Goal: Information Seeking & Learning: Learn about a topic

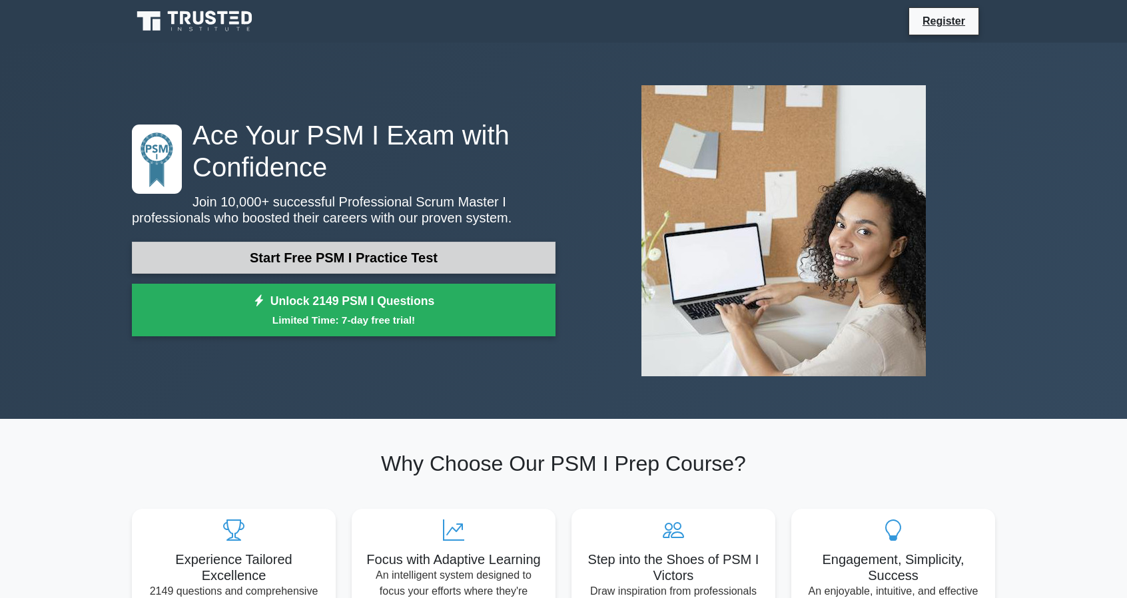
click at [434, 263] on link "Start Free PSM I Practice Test" at bounding box center [344, 258] width 424 height 32
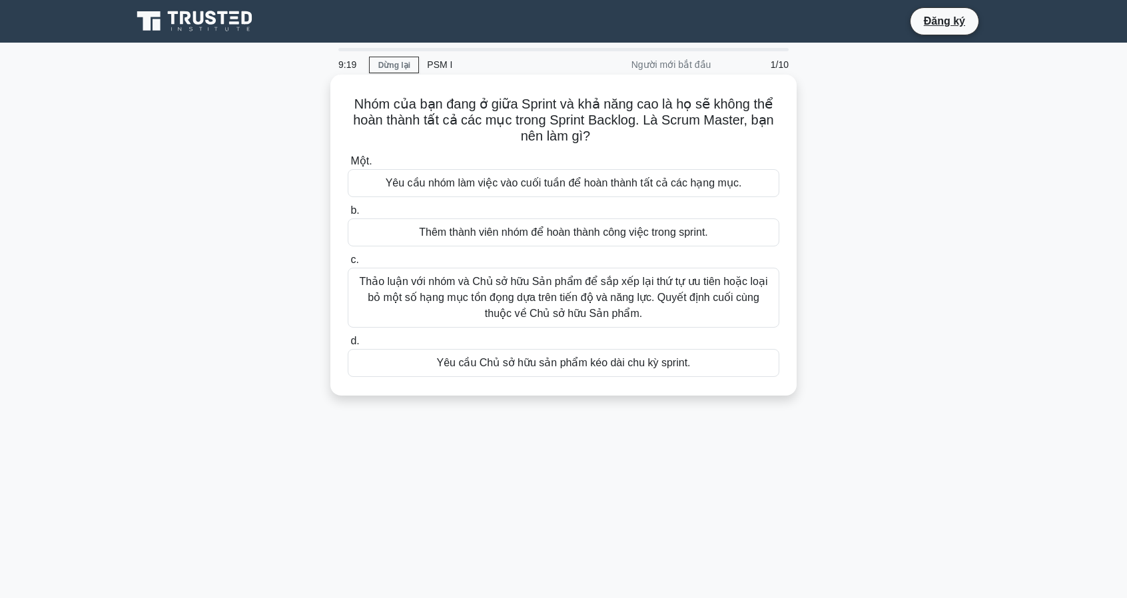
click at [632, 306] on font "Thảo luận với nhóm và Chủ sở hữu Sản phẩm để sắp xếp lại thứ tự ưu tiên hoặc lo…" at bounding box center [564, 298] width 420 height 48
click at [348, 264] on input "c. Thảo luận với nhóm và Chủ sở hữu Sản phẩm để sắp xếp lại thứ tự ưu tiên hoặc…" at bounding box center [348, 260] width 0 height 9
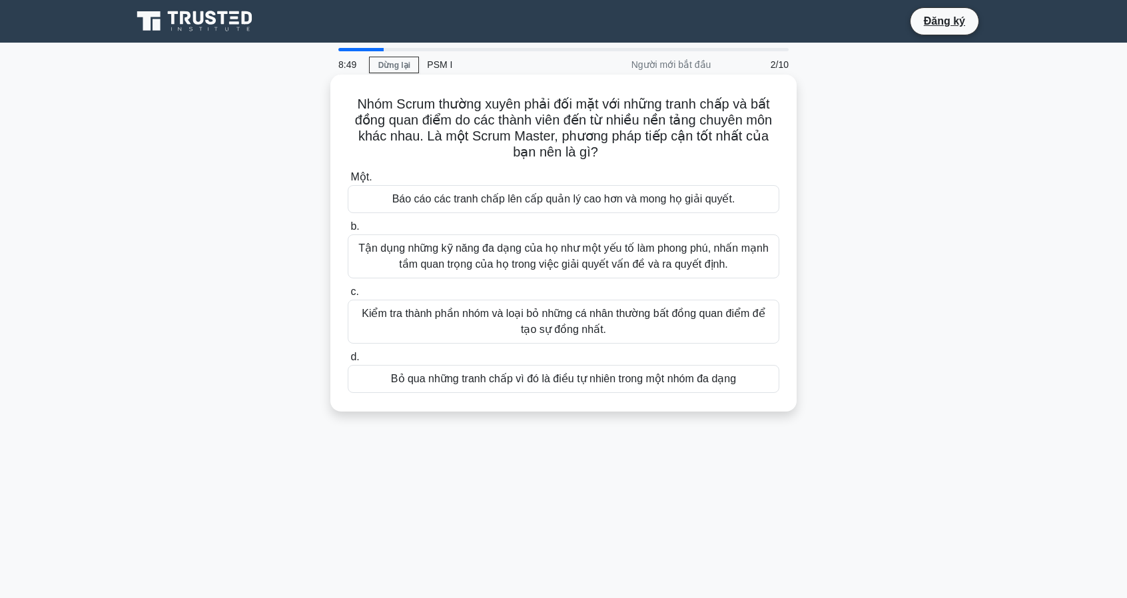
click at [509, 256] on font "Tận dụng những kỹ năng đa dạng của họ như một yếu tố làm phong phú, nhấn mạnh t…" at bounding box center [563, 255] width 410 height 27
click at [348, 231] on input "b. Tận dụng những kỹ năng đa dạng của họ như một yếu tố làm phong phú, nhấn mạn…" at bounding box center [348, 227] width 0 height 9
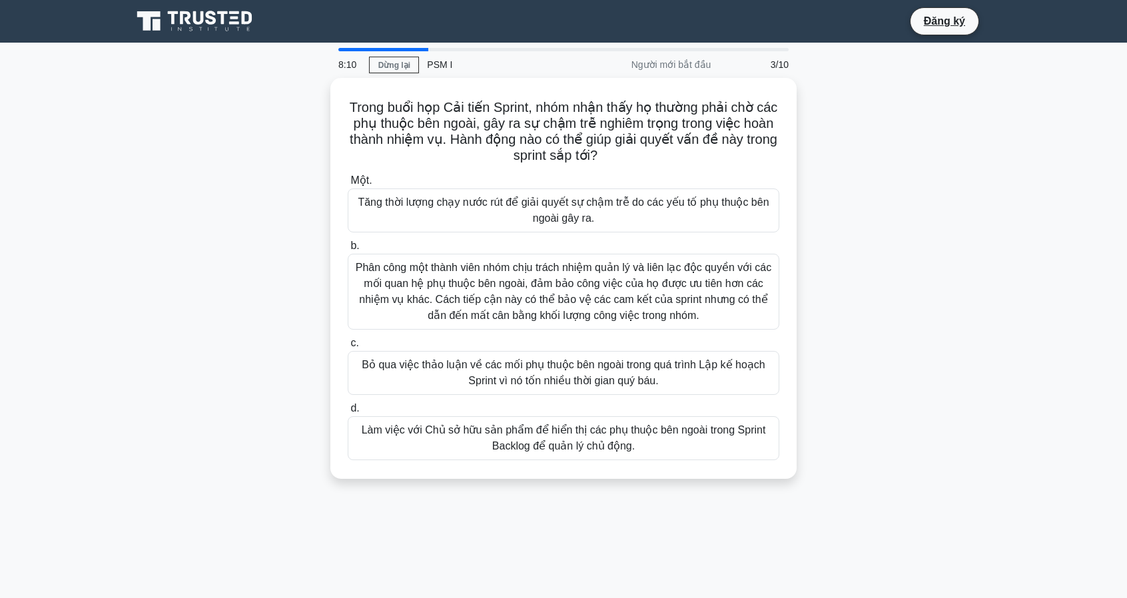
click at [620, 442] on font "Làm việc với Chủ sở hữu sản phẩm để hiển thị các phụ thuộc bên ngoài trong Spri…" at bounding box center [564, 437] width 404 height 27
click at [348, 413] on input "d. Làm việc với Chủ sở hữu sản phẩm để hiển thị các phụ thuộc bên ngoài trong S…" at bounding box center [348, 408] width 0 height 9
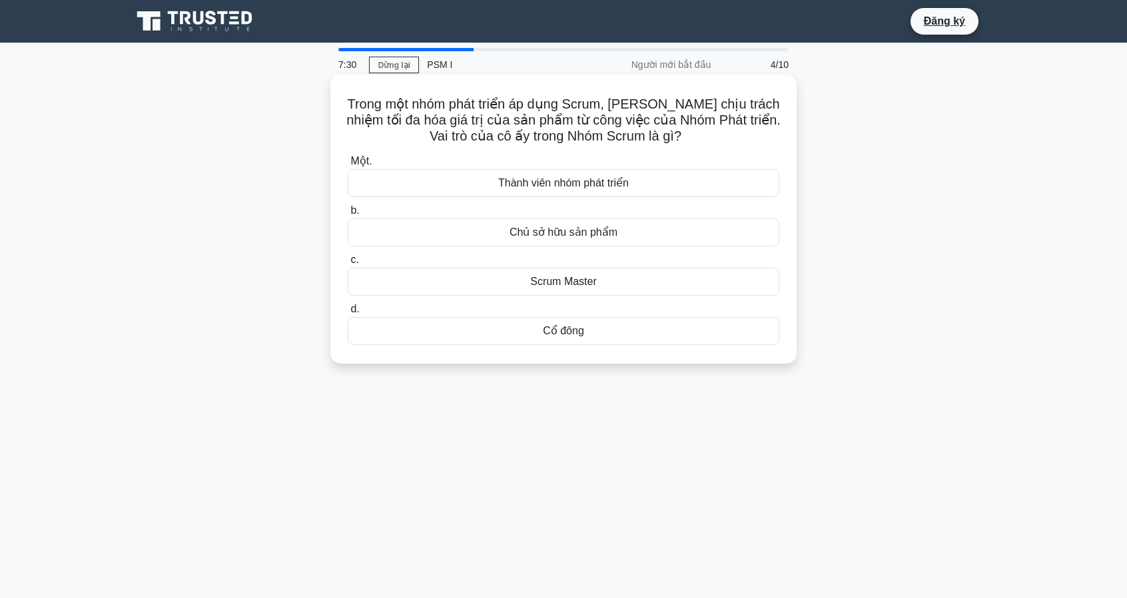
click at [652, 189] on div "Thành viên nhóm phát triển" at bounding box center [564, 183] width 432 height 28
click at [348, 166] on input "Một. Thành viên nhóm phát triển" at bounding box center [348, 161] width 0 height 9
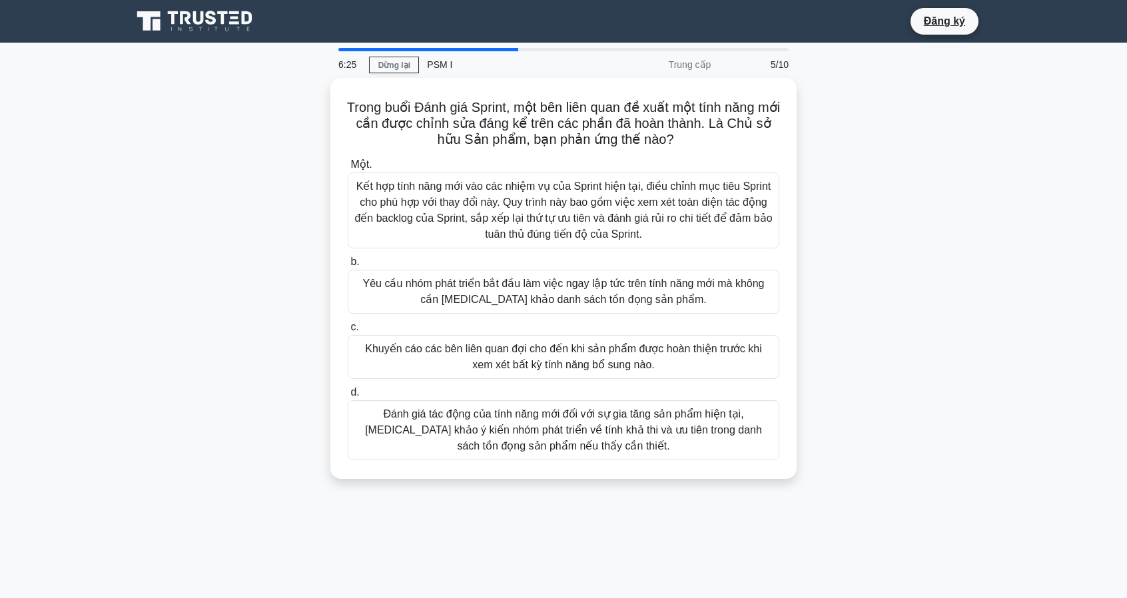
click at [987, 242] on div "Trong buổi Đánh giá Sprint, một bên liên quan đề xuất một tính năng mới cần đượ…" at bounding box center [563, 286] width 879 height 417
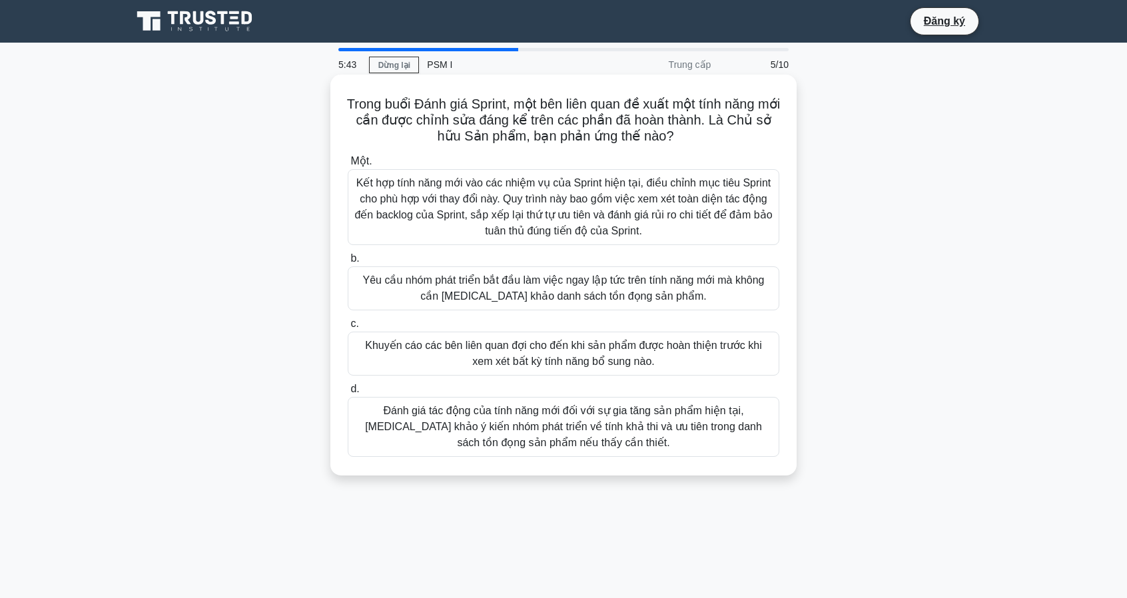
click at [578, 422] on font "Đánh giá tác động của tính năng mới đối với sự gia tăng sản phẩm hiện tại, tham…" at bounding box center [563, 426] width 397 height 43
click at [348, 394] on input "d. Đánh giá tác động của tính năng mới đối với sự gia tăng sản phẩm hiện tại, t…" at bounding box center [348, 389] width 0 height 9
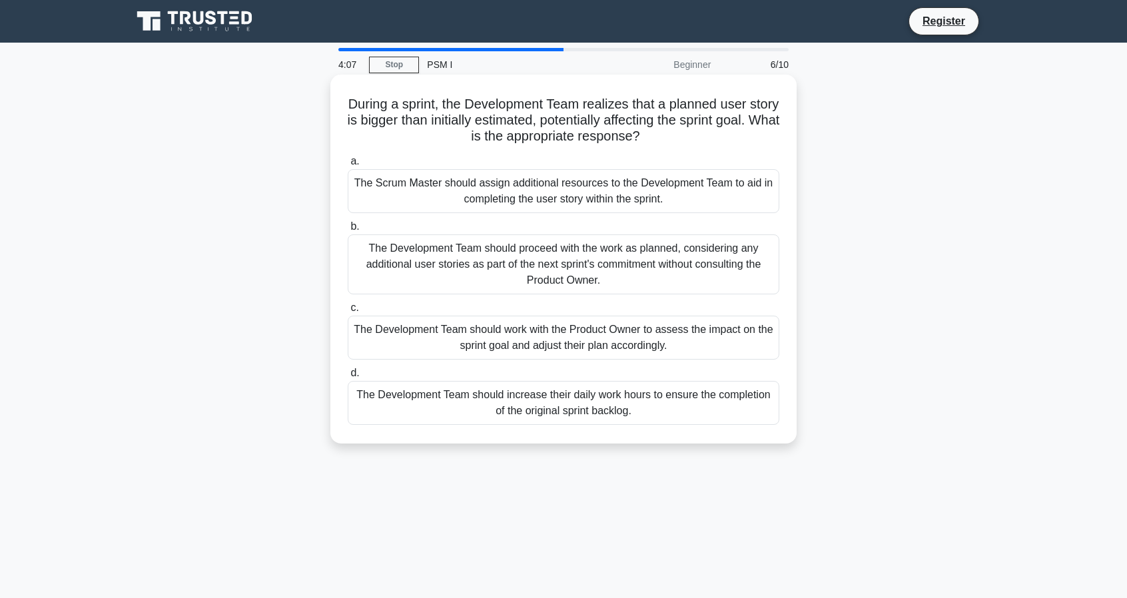
click at [663, 406] on div "The Development Team should increase their daily work hours to ensure the compl…" at bounding box center [564, 403] width 432 height 44
click at [348, 378] on input "d. The Development Team should increase their daily work hours to ensure the co…" at bounding box center [348, 373] width 0 height 9
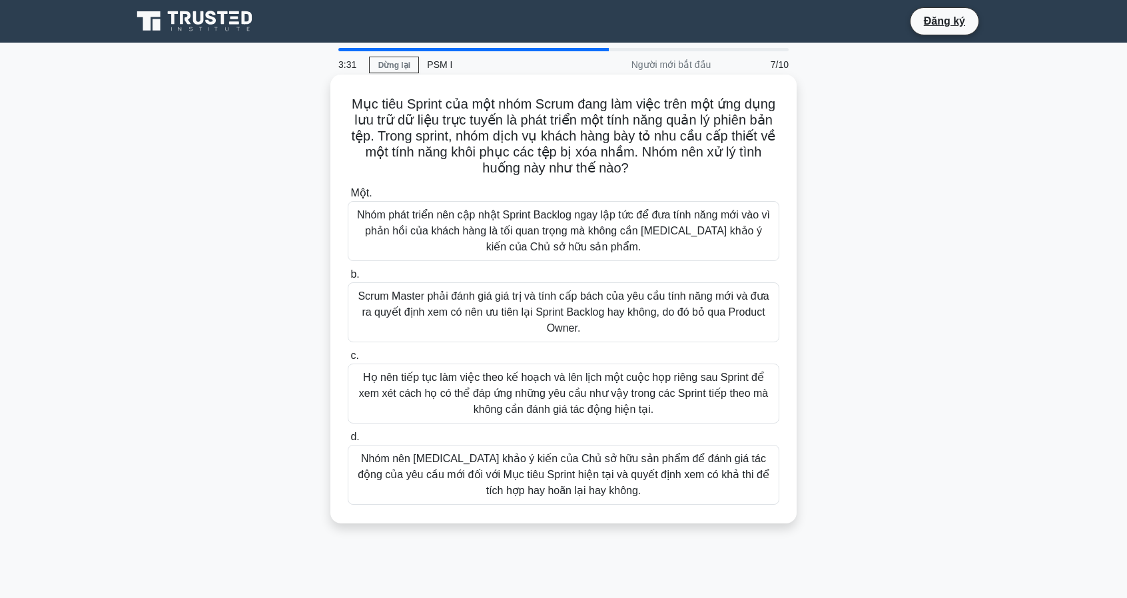
click at [602, 490] on font "Nhóm nên tham khảo ý kiến của Chủ sở hữu sản phẩm để đánh giá tác động của yêu …" at bounding box center [564, 475] width 420 height 48
click at [348, 442] on input "d. Nhóm nên tham khảo ý kiến của Chủ sở hữu sản phẩm để đánh giá tác động của y…" at bounding box center [348, 437] width 0 height 9
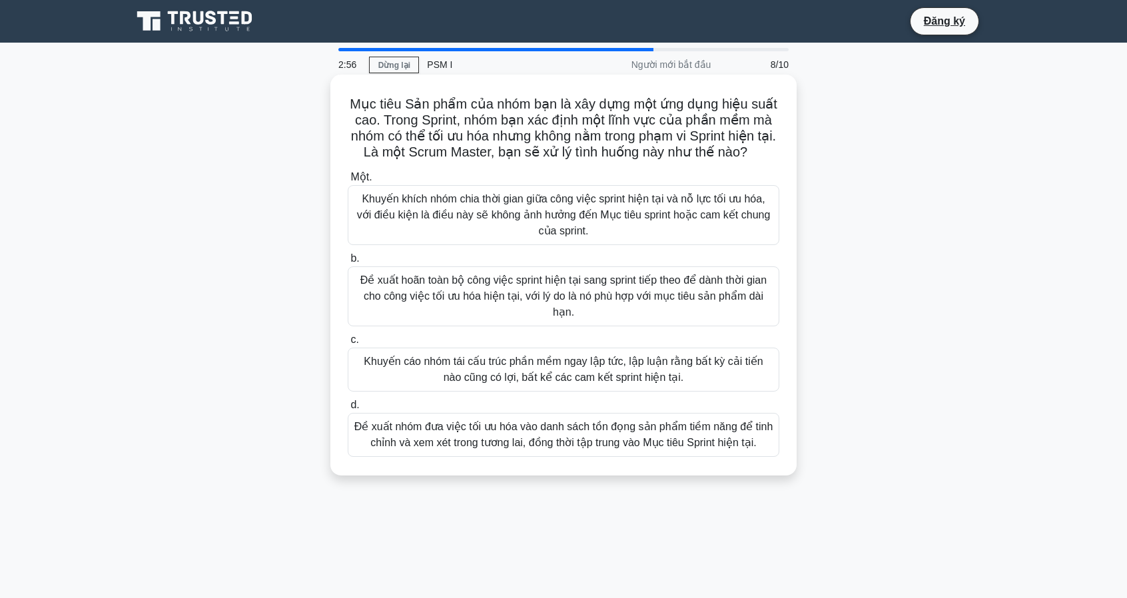
click at [545, 207] on font "Khuyến khích nhóm chia thời gian giữa công việc sprint hiện tại và nỗ lực tối ư…" at bounding box center [564, 214] width 414 height 43
click at [348, 182] on input "Một. Khuyến khích nhóm chia thời gian giữa công việc sprint hiện tại và nỗ lực …" at bounding box center [348, 177] width 0 height 9
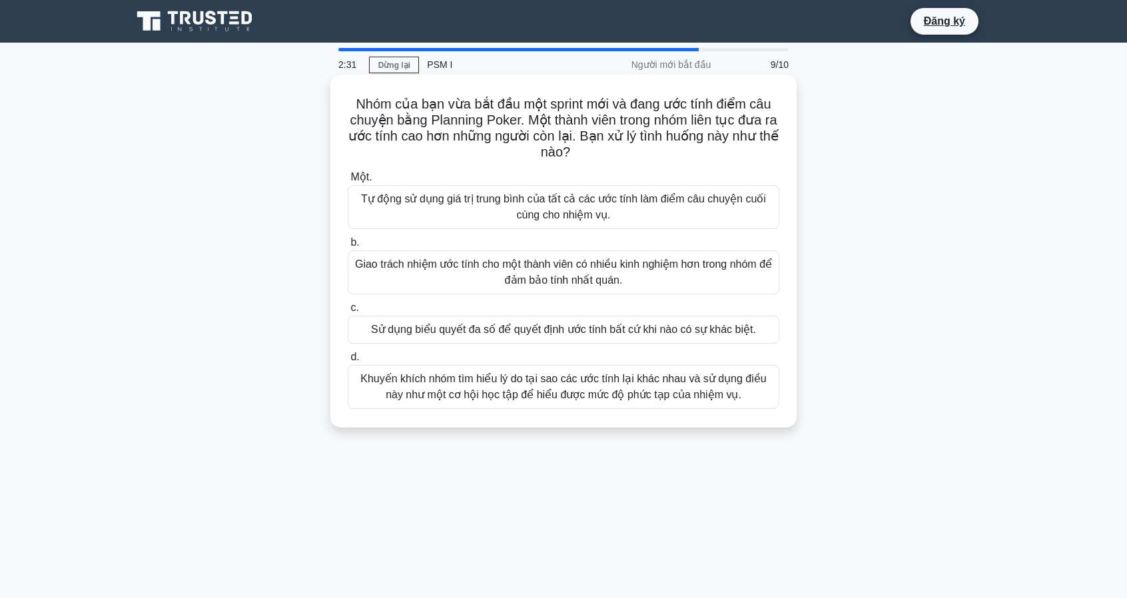
click at [600, 400] on font "Khuyến khích nhóm tìm hiểu lý do tại sao các ước tính lại khác nhau và sử dụng …" at bounding box center [563, 386] width 406 height 27
click at [348, 362] on input "d. Khuyến khích nhóm tìm hiểu lý do tại sao các ước tính lại khác nhau và sử dụ…" at bounding box center [348, 357] width 0 height 9
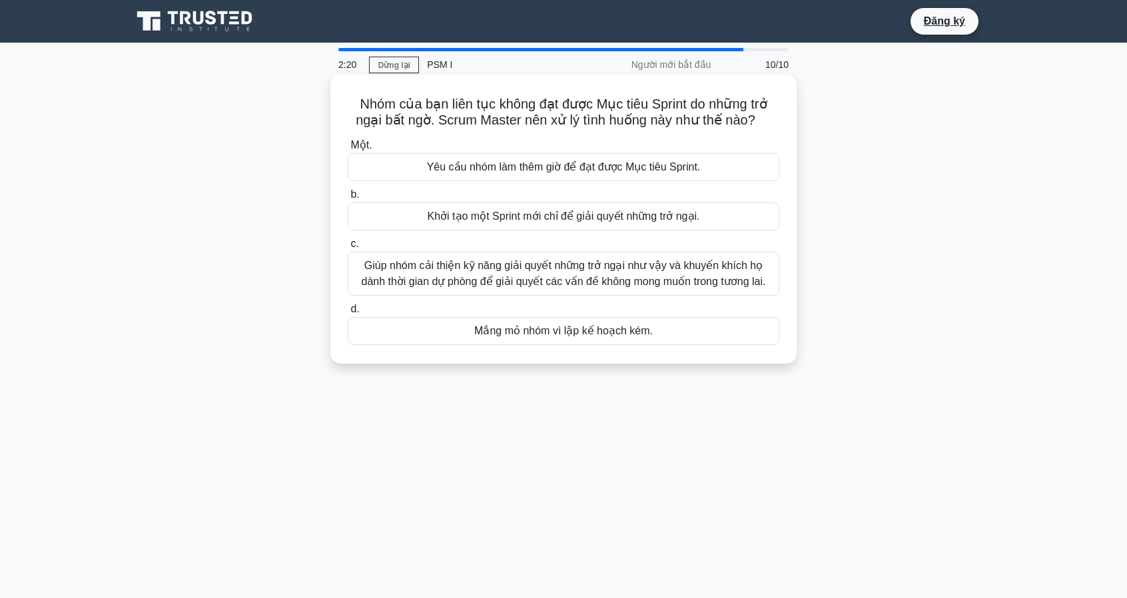
click at [562, 279] on font "Giúp nhóm cải thiện kỹ năng giải quyết những trở ngại như vậy và khuyến khích h…" at bounding box center [563, 273] width 404 height 27
click at [348, 248] on input "c. Giúp nhóm cải thiện kỹ năng giải quyết những trở ngại như vậy và khuyến khíc…" at bounding box center [348, 244] width 0 height 9
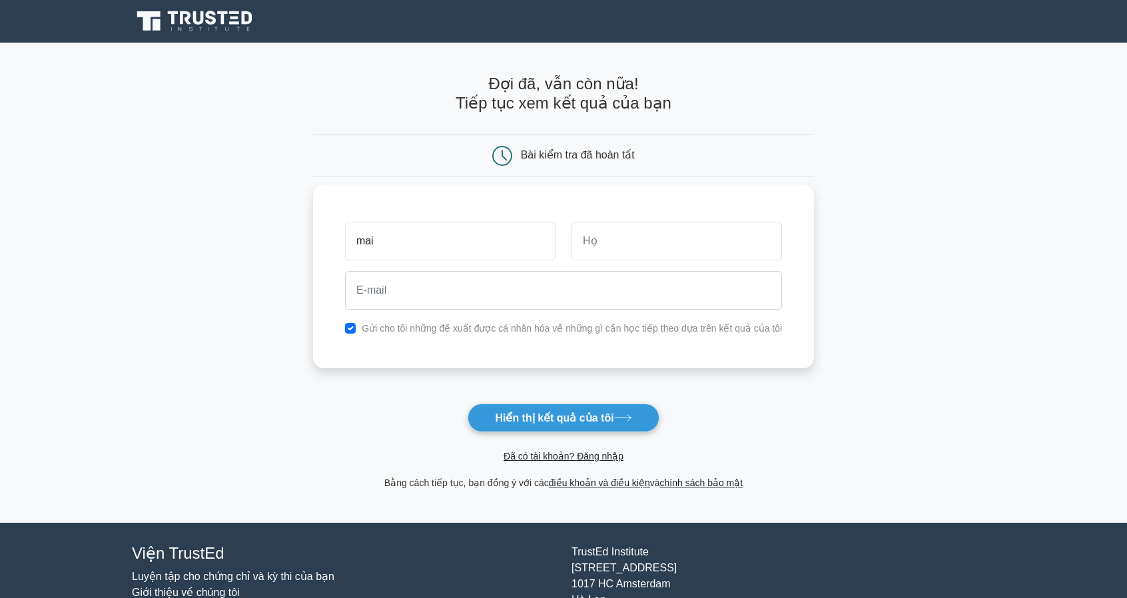
type input "mai"
click at [616, 252] on input "text" at bounding box center [677, 241] width 211 height 39
type input "lê"
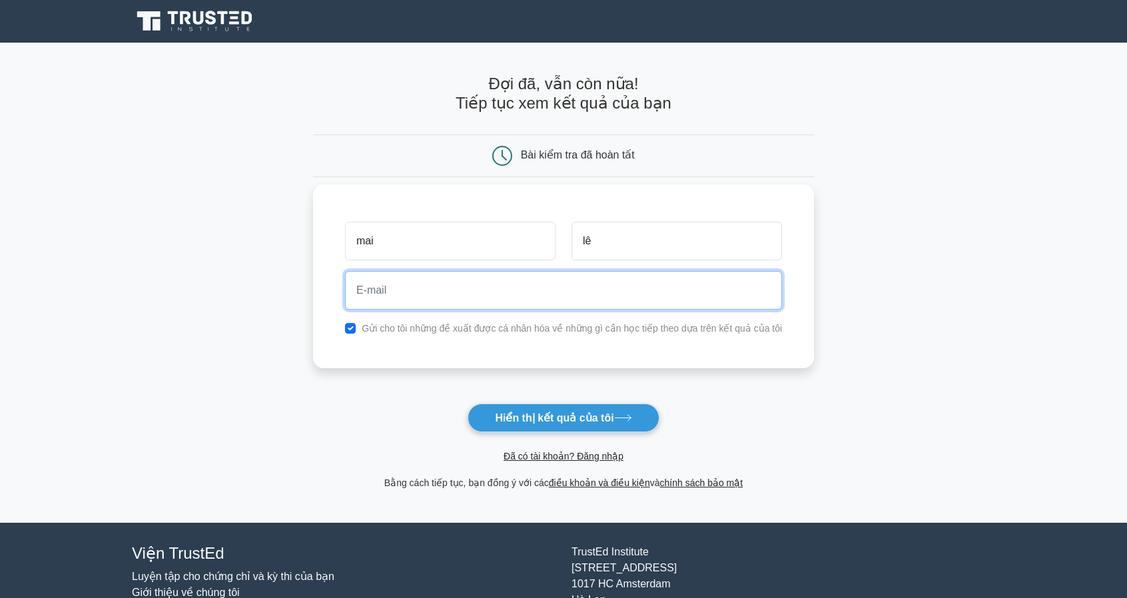
click at [572, 283] on input "email" at bounding box center [563, 290] width 437 height 39
type input "akimi.kr@gmail.com"
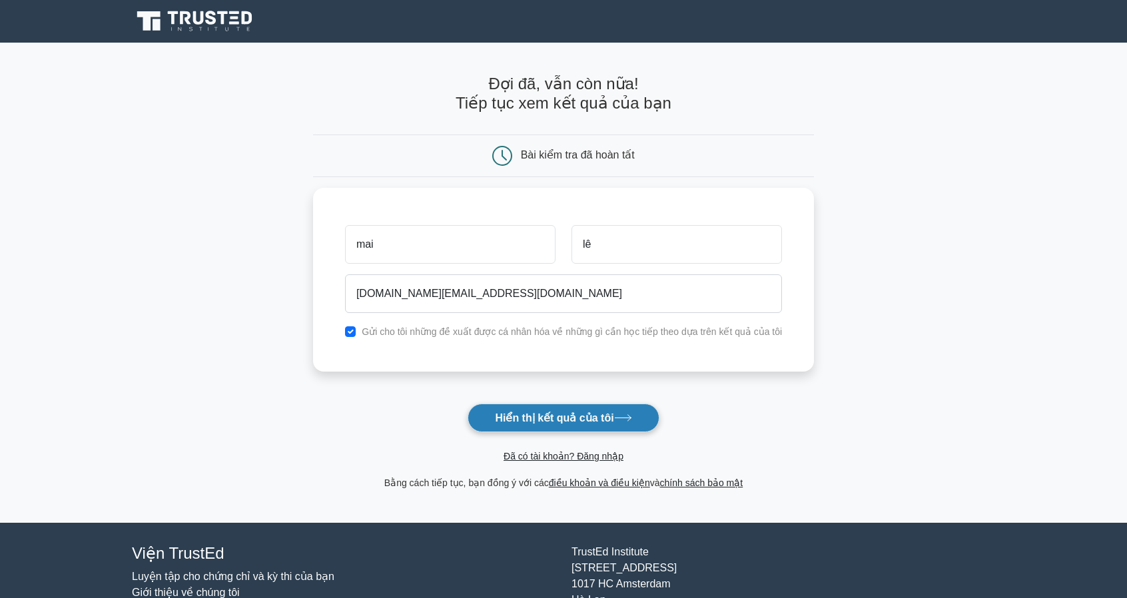
click at [561, 404] on button "Hiển thị kết quả của tôi" at bounding box center [563, 418] width 191 height 29
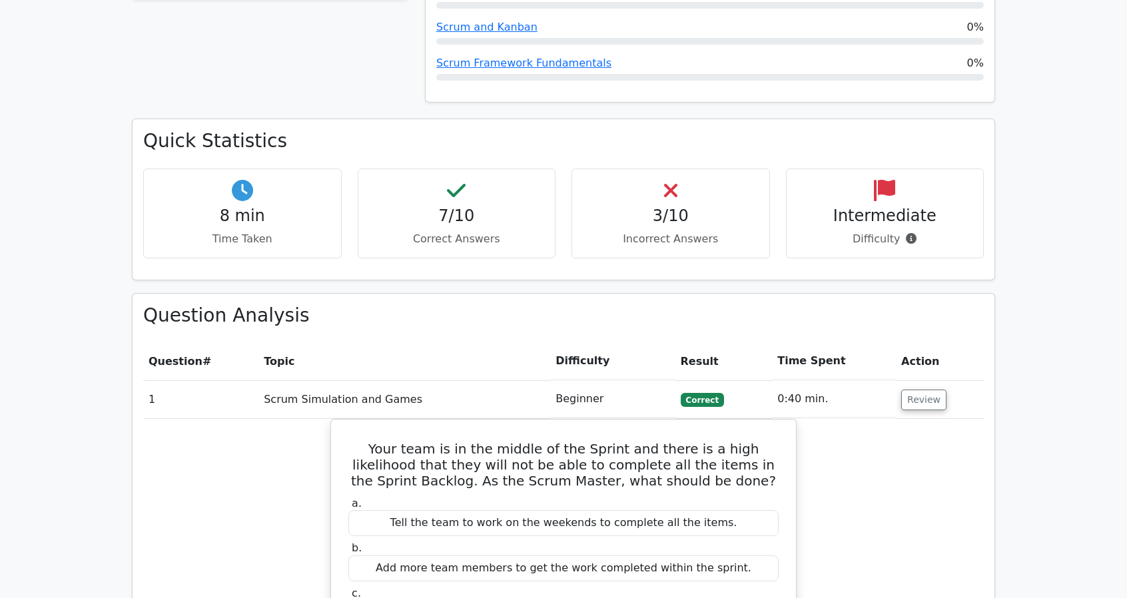
scroll to position [799, 0]
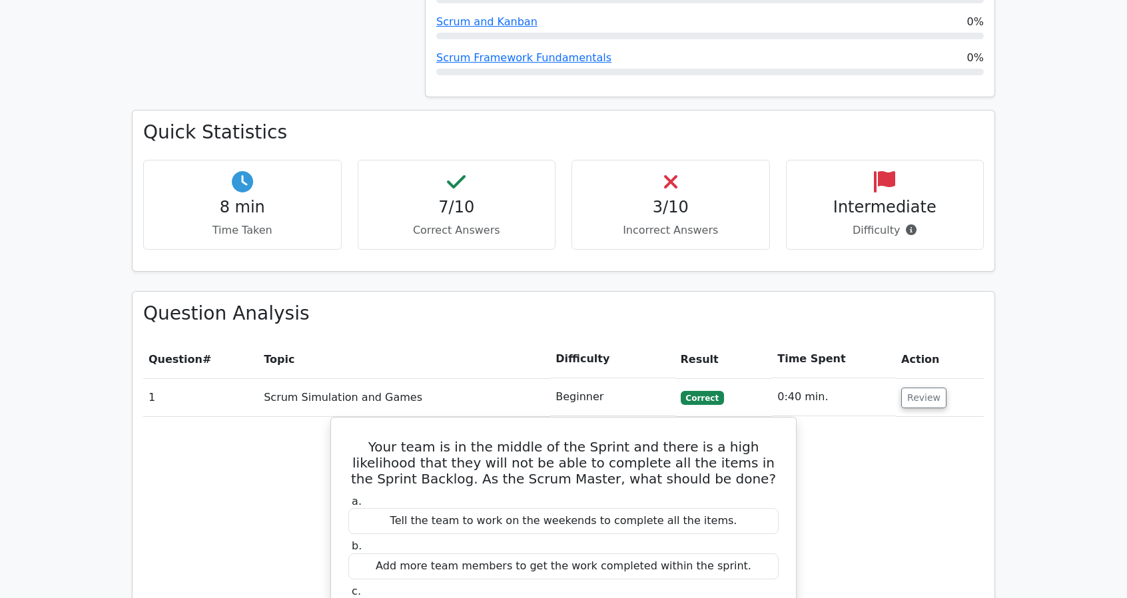
click at [681, 198] on h4 "3/10" at bounding box center [671, 207] width 176 height 19
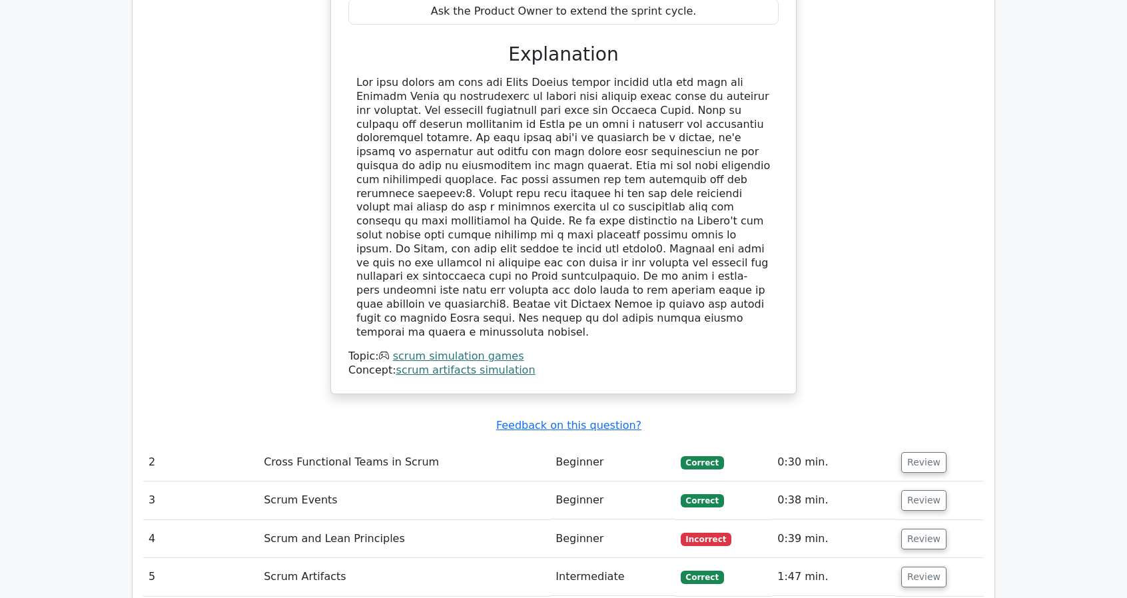
scroll to position [1599, 0]
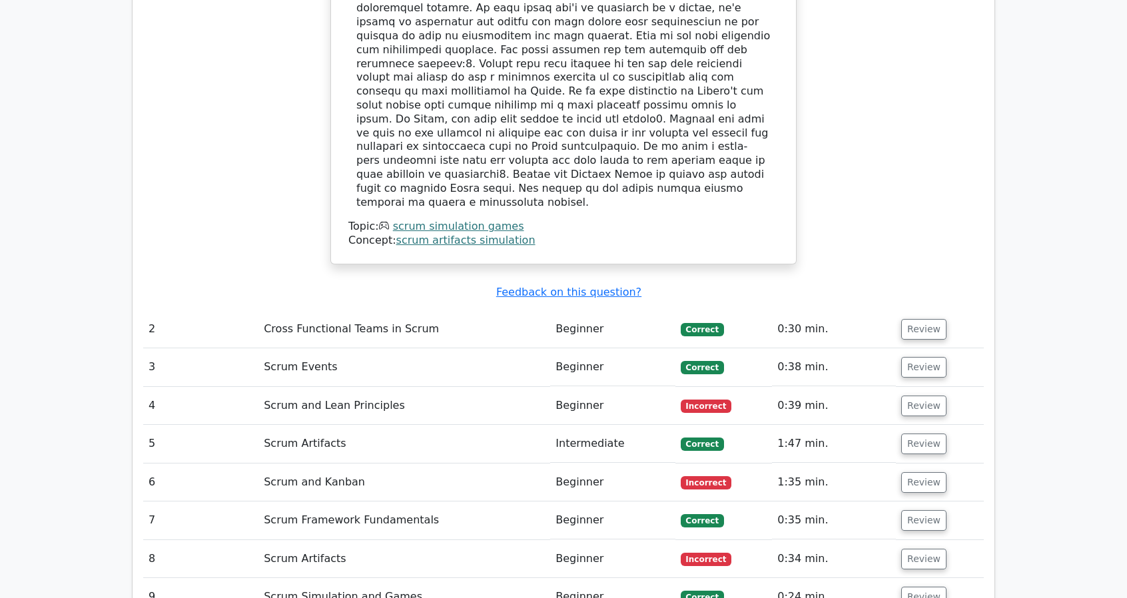
click at [310, 348] on td "Scrum Events" at bounding box center [404, 367] width 292 height 38
click at [916, 357] on button "Review" at bounding box center [923, 367] width 45 height 21
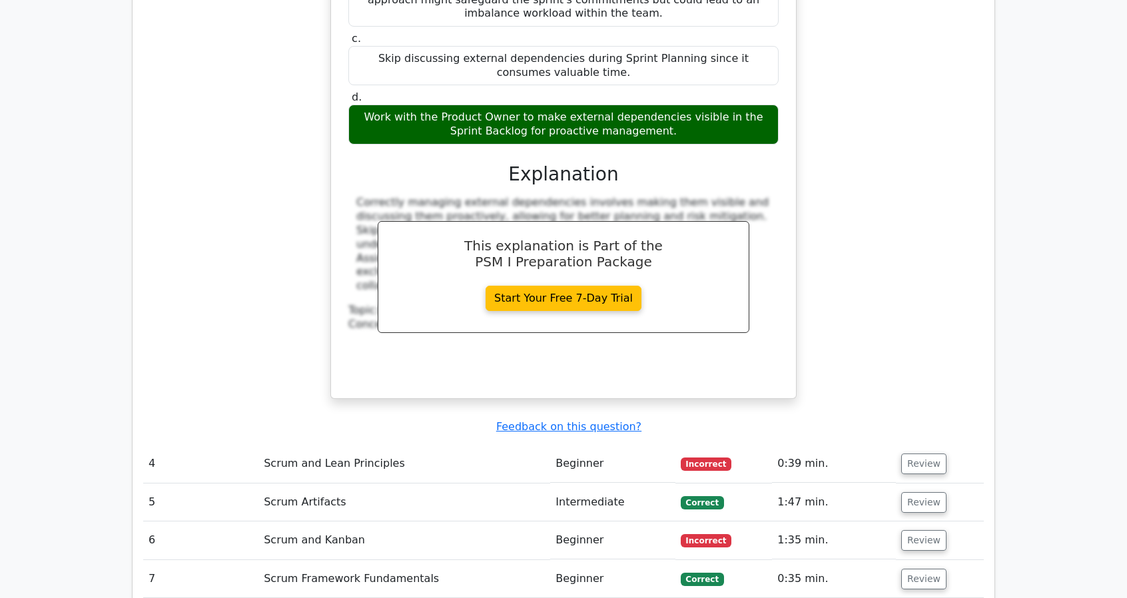
scroll to position [2332, 0]
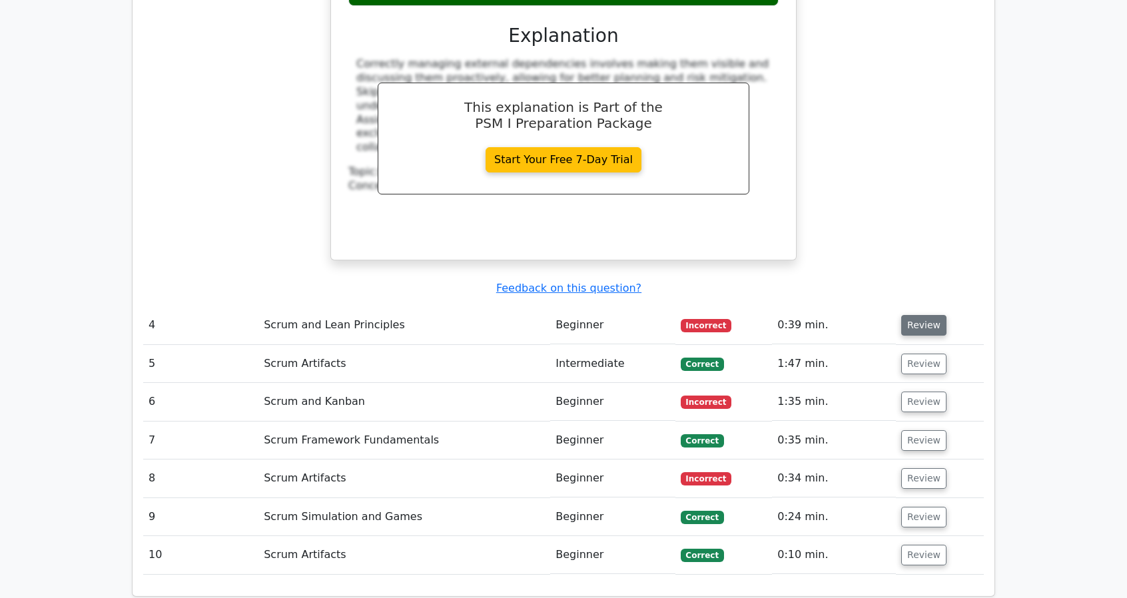
click at [916, 315] on button "Review" at bounding box center [923, 325] width 45 height 21
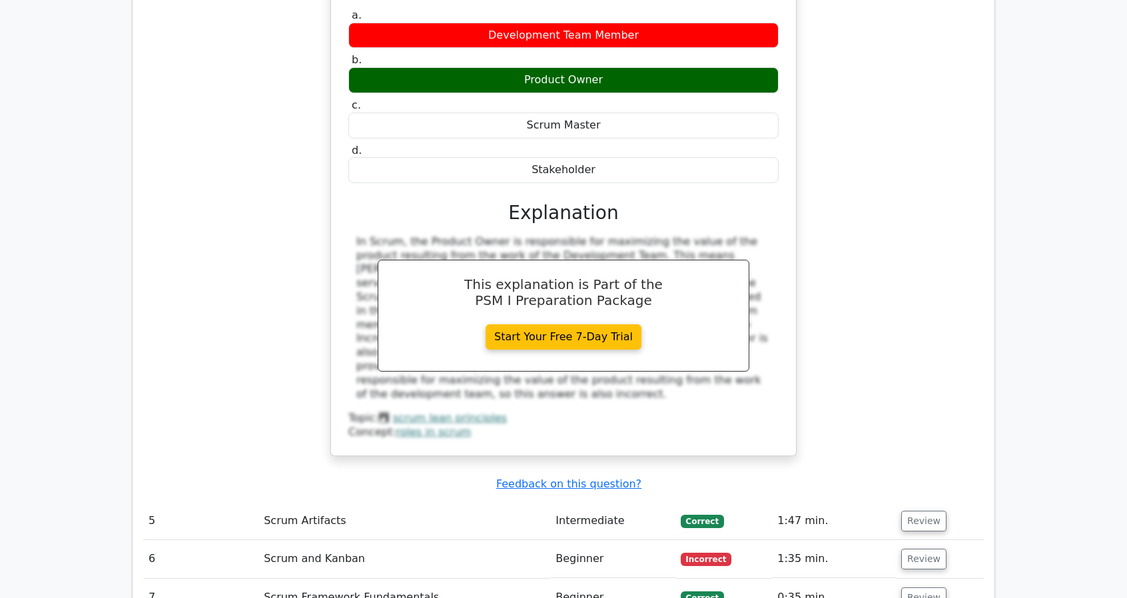
scroll to position [2931, 0]
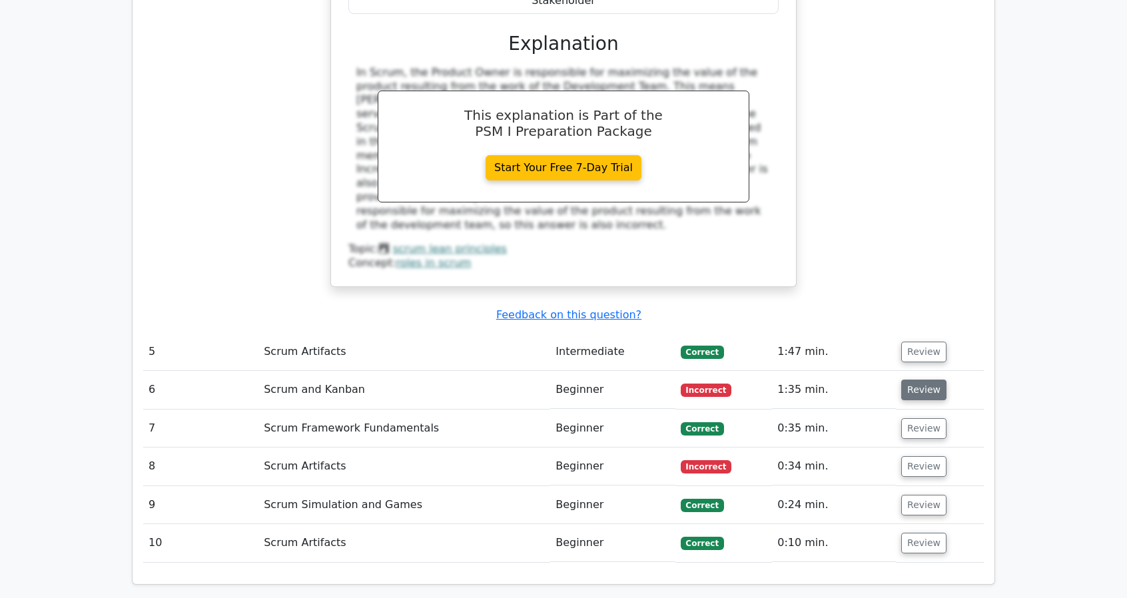
click at [921, 380] on button "Review" at bounding box center [923, 390] width 45 height 21
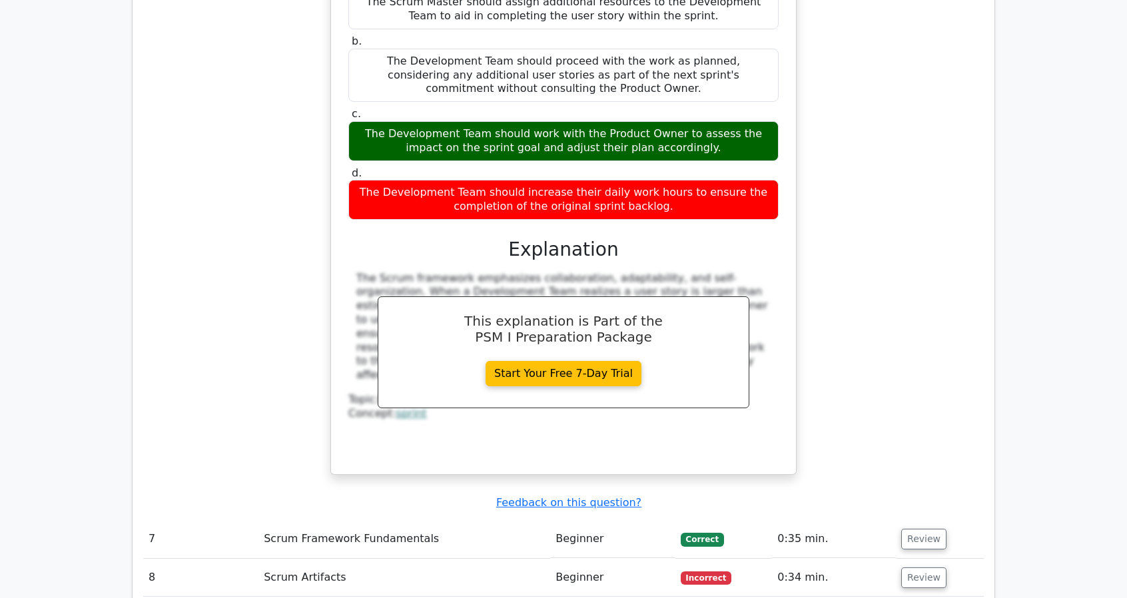
scroll to position [3531, 0]
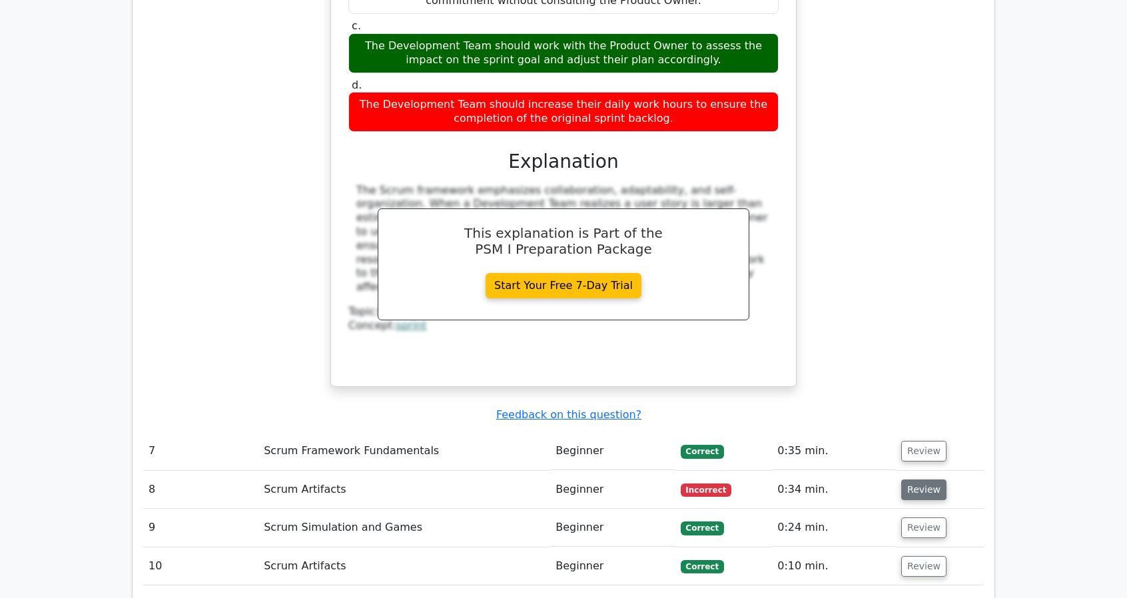
click at [921, 480] on button "Review" at bounding box center [923, 490] width 45 height 21
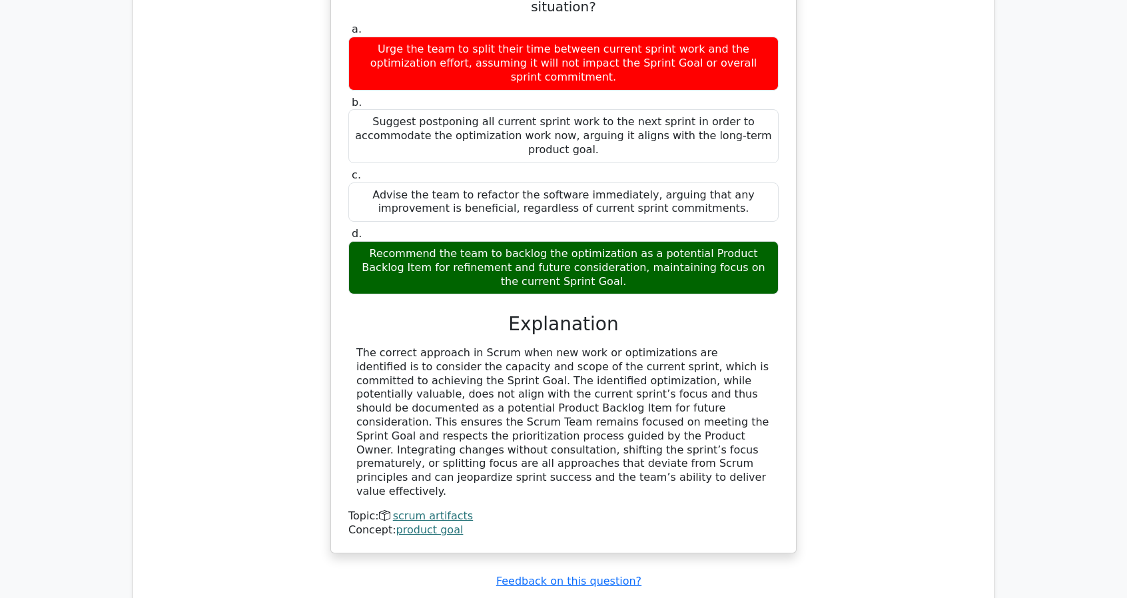
scroll to position [4530, 0]
